Goal: Task Accomplishment & Management: Manage account settings

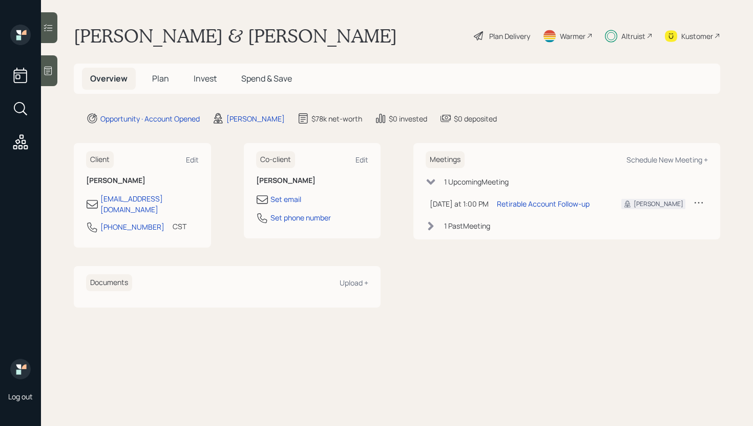
click at [197, 78] on span "Invest" at bounding box center [205, 78] width 23 height 11
